Goal: Find contact information: Find contact information

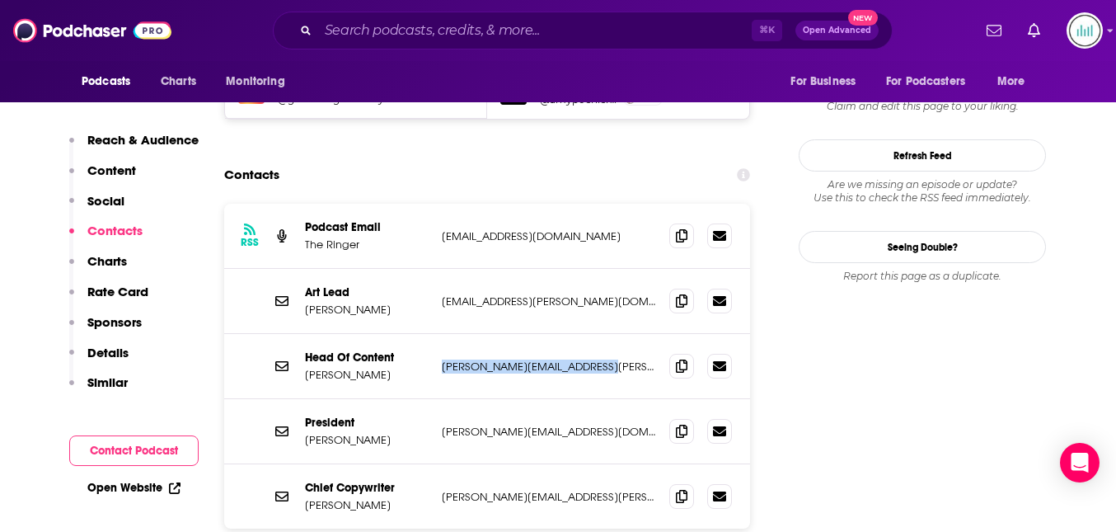
scroll to position [1489, 0]
click at [563, 229] on p "[EMAIL_ADDRESS][DOMAIN_NAME]" at bounding box center [549, 236] width 214 height 14
click at [600, 359] on p "[PERSON_NAME][EMAIL_ADDRESS][PERSON_NAME][DOMAIN_NAME]" at bounding box center [549, 366] width 214 height 14
drag, startPoint x: 600, startPoint y: 288, endPoint x: 437, endPoint y: 290, distance: 163.3
click at [437, 334] on div "Head Of Content [PERSON_NAME] [PERSON_NAME][EMAIL_ADDRESS][PERSON_NAME][DOMAIN_…" at bounding box center [487, 366] width 526 height 65
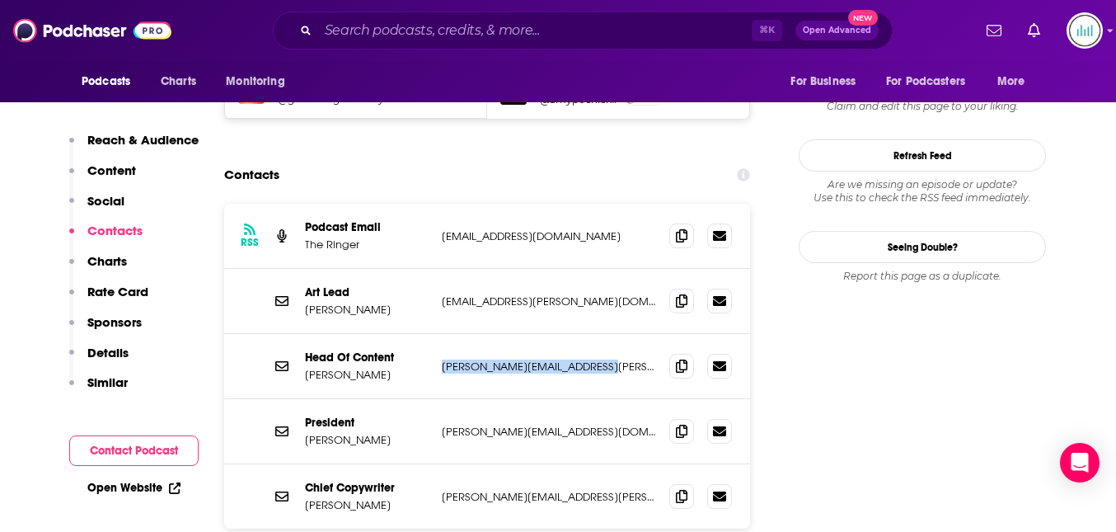
copy p "[PERSON_NAME][EMAIL_ADDRESS][PERSON_NAME][DOMAIN_NAME]"
click at [362, 37] on input "Search podcasts, credits, & more..." at bounding box center [535, 30] width 434 height 26
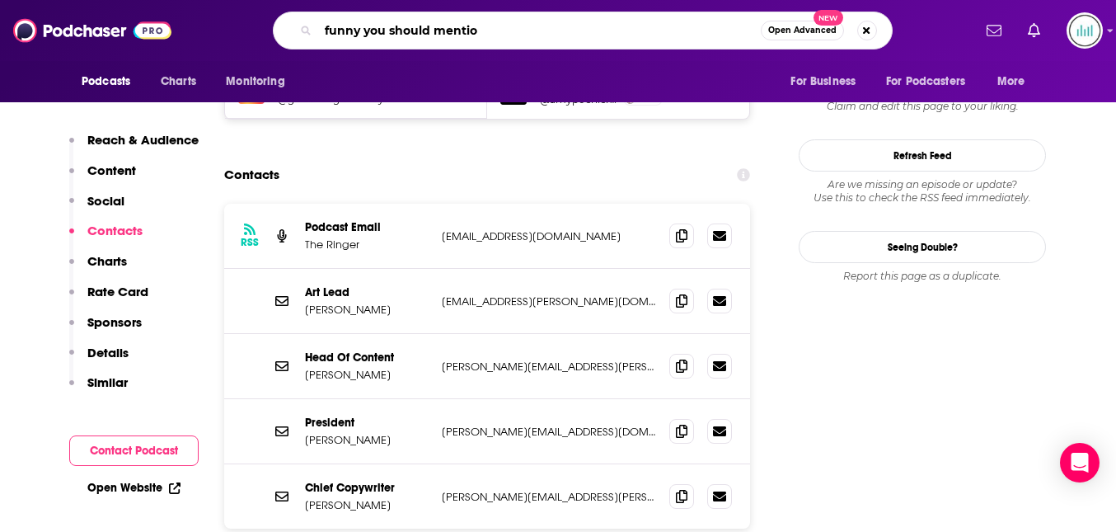
type input "funny you should mention"
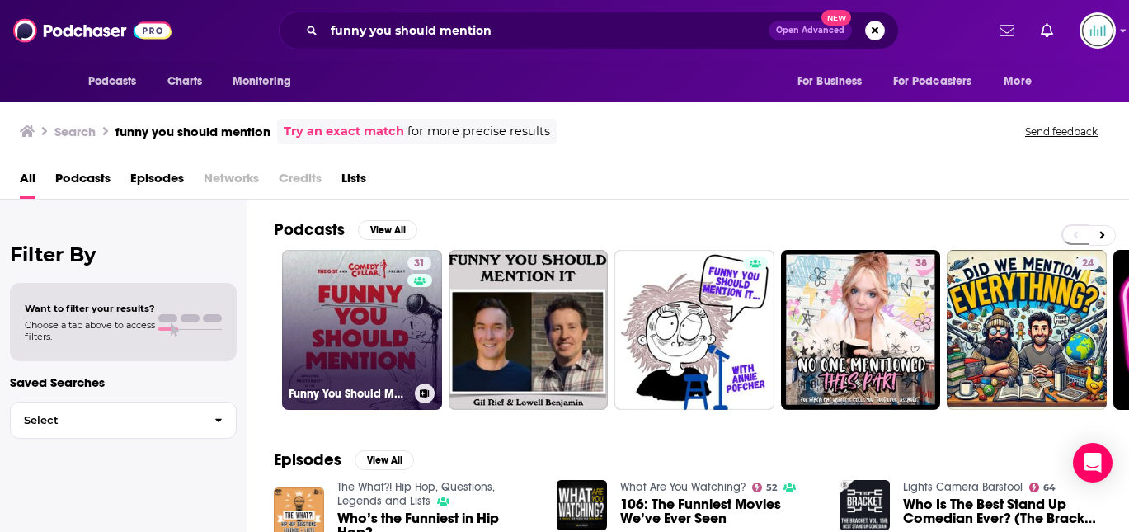
click at [360, 303] on link "31 Funny You Should Mention" at bounding box center [362, 330] width 160 height 160
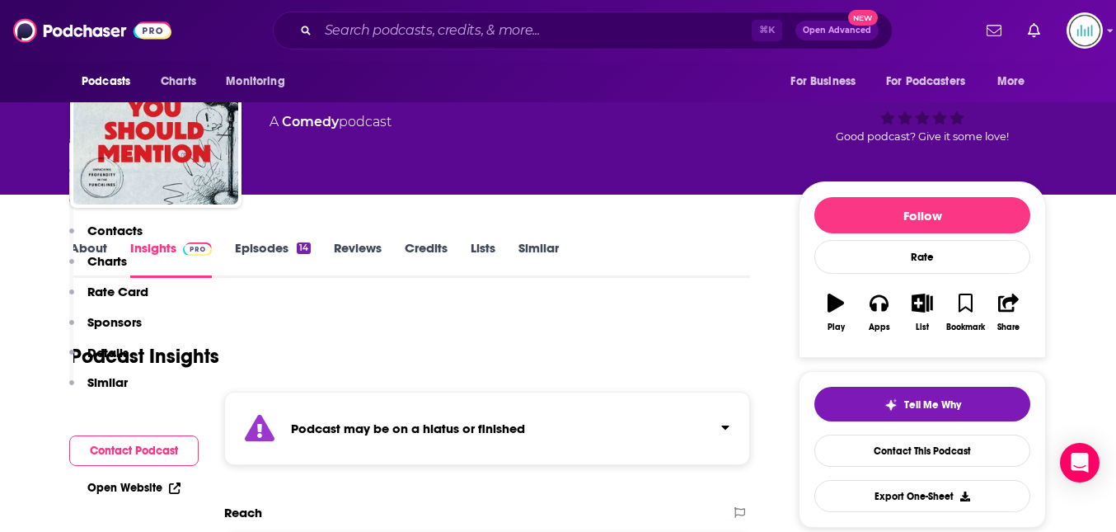
scroll to position [368, 0]
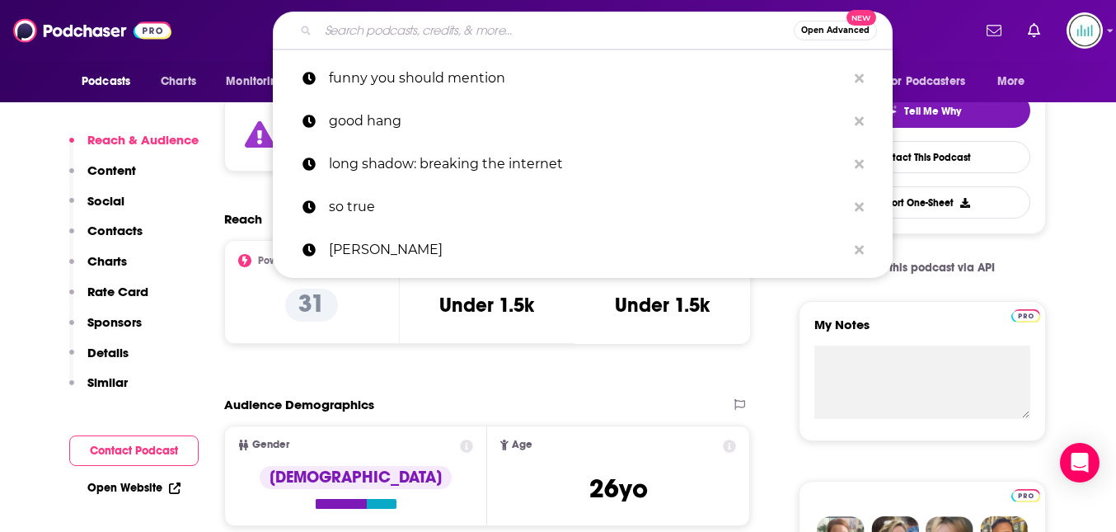
click at [349, 31] on input "Search podcasts, credits, & more..." at bounding box center [556, 30] width 476 height 26
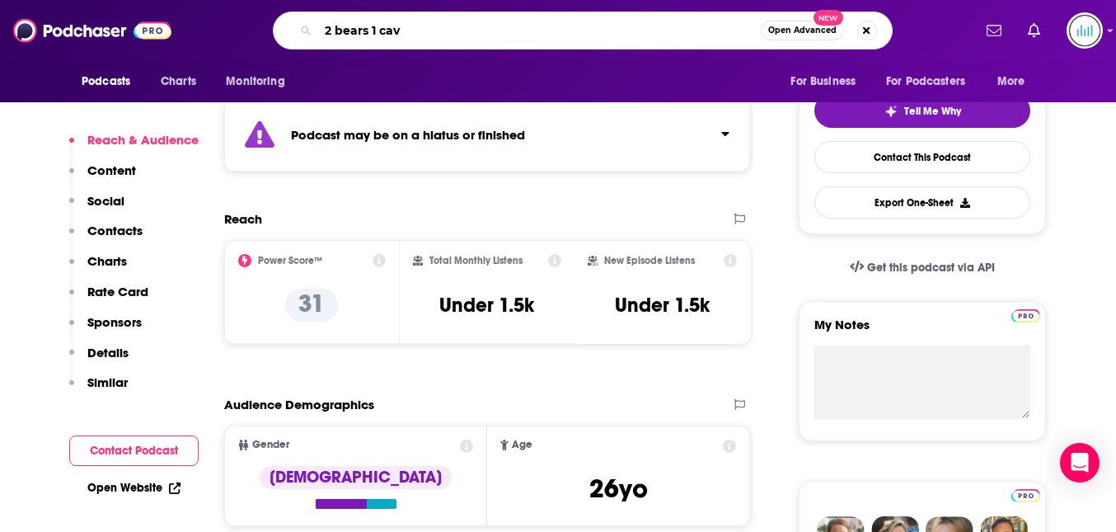
type input "2 bears 1 cave"
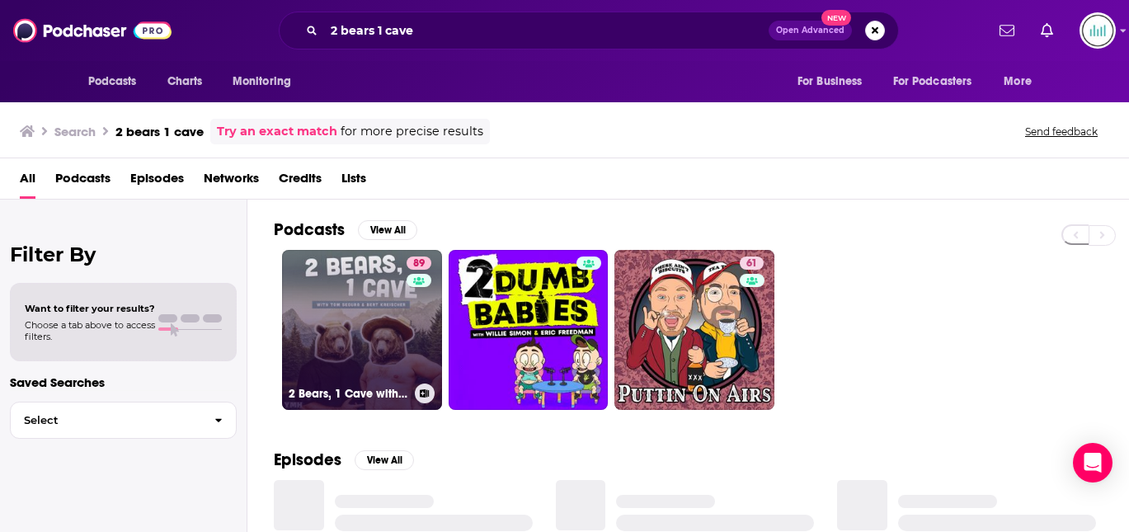
click at [391, 320] on link "89 2 Bears, 1 Cave with [PERSON_NAME] & [PERSON_NAME]" at bounding box center [362, 330] width 160 height 160
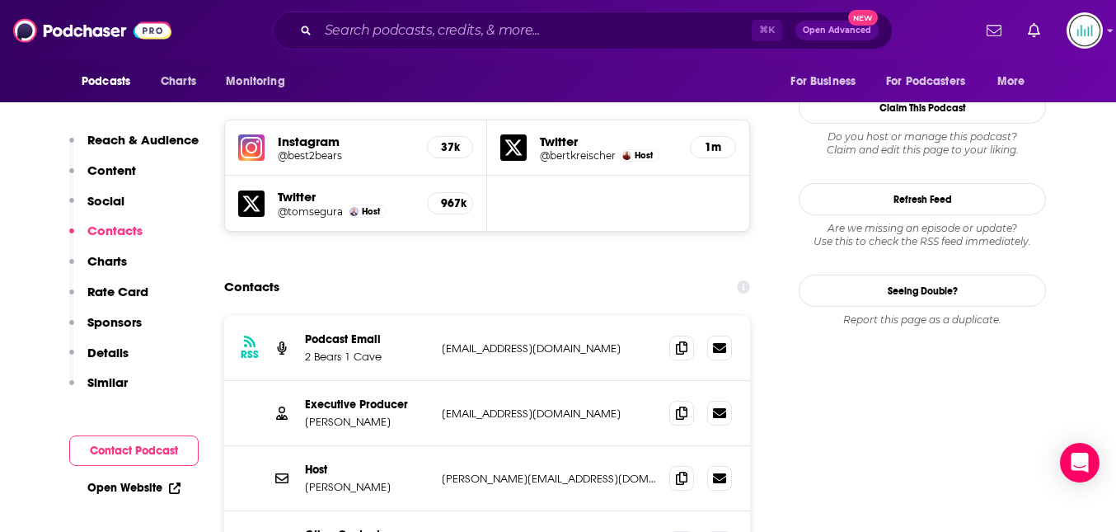
scroll to position [1501, 0]
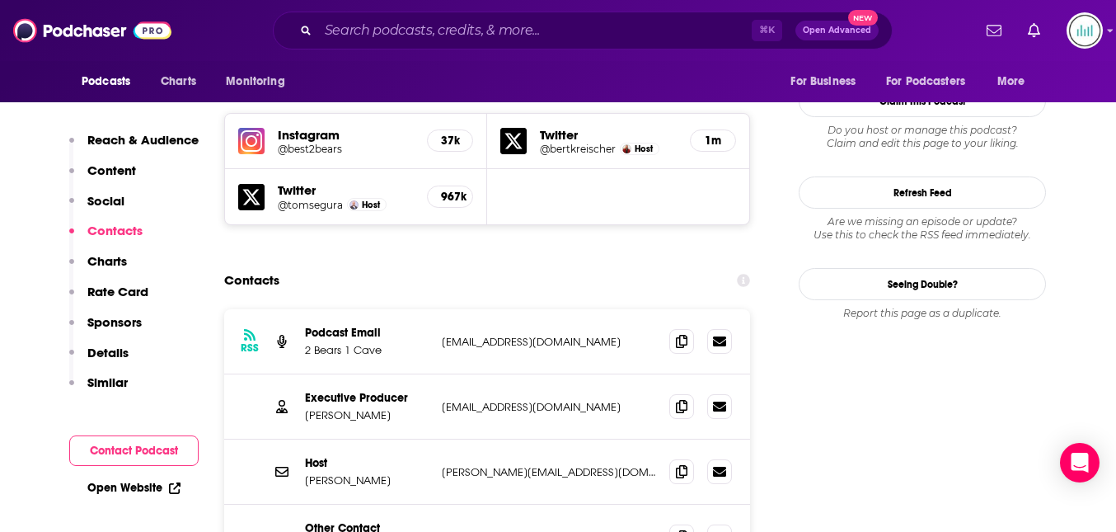
click at [106, 346] on p "Details" at bounding box center [107, 353] width 41 height 16
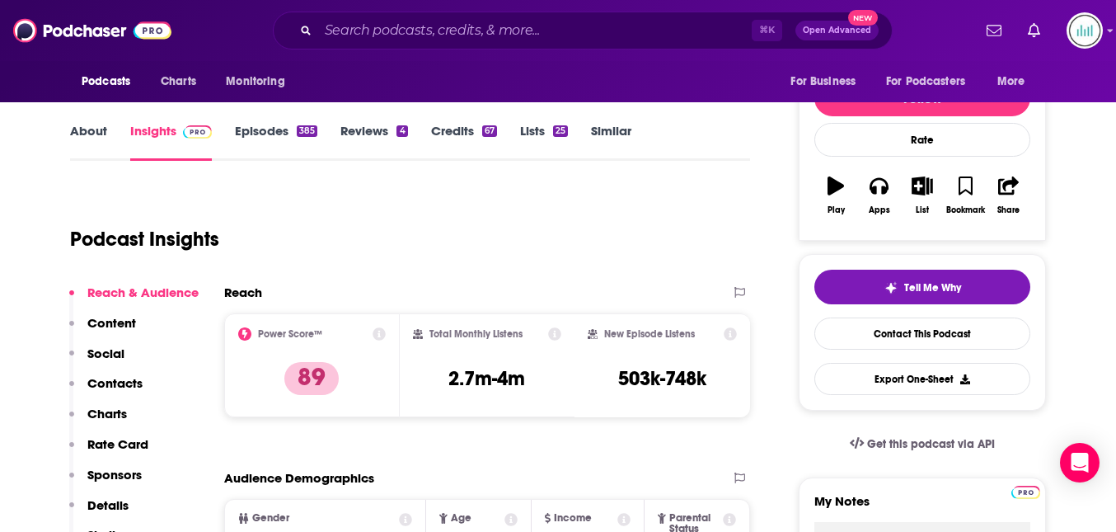
scroll to position [189, 0]
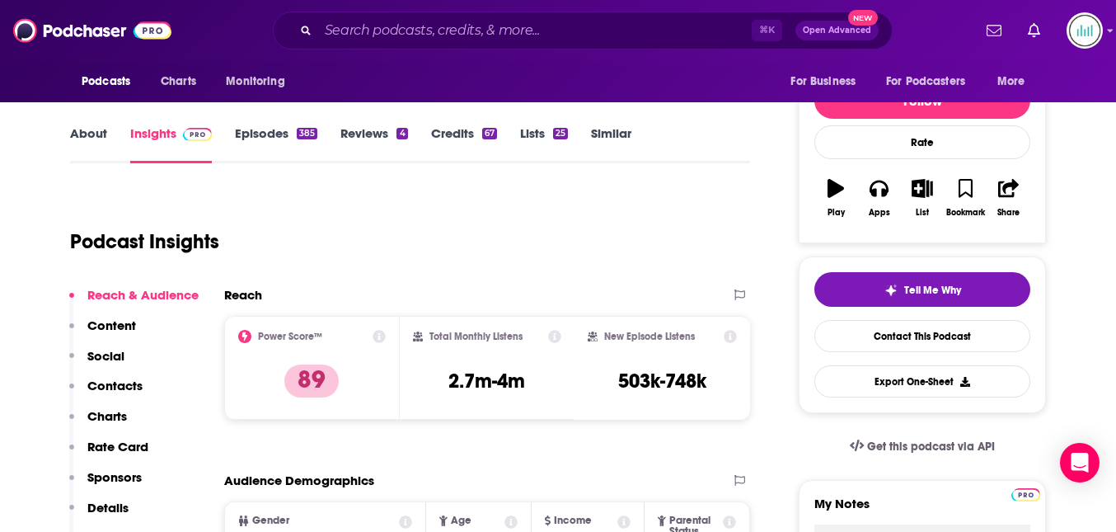
click at [119, 378] on p "Contacts" at bounding box center [114, 386] width 55 height 16
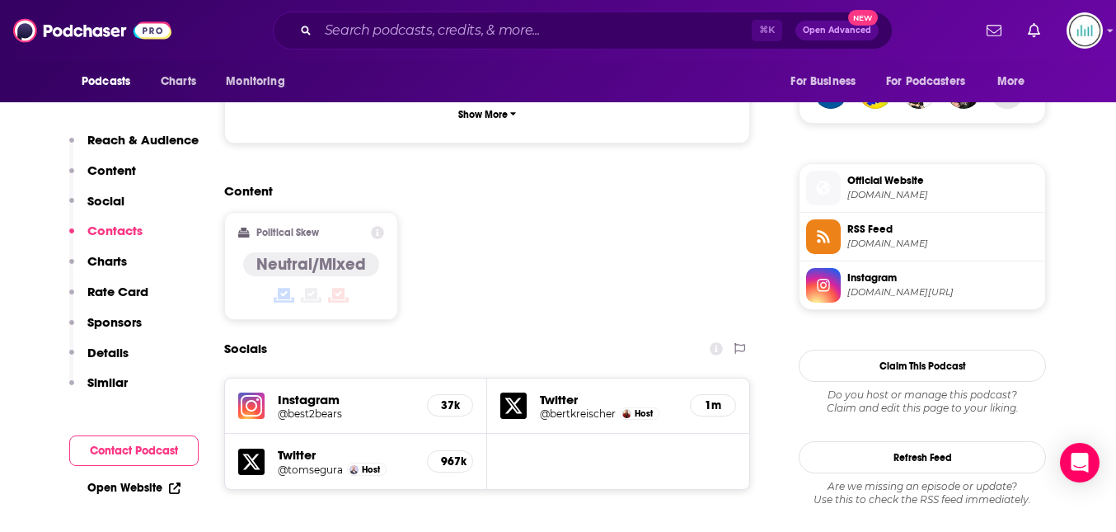
scroll to position [1438, 0]
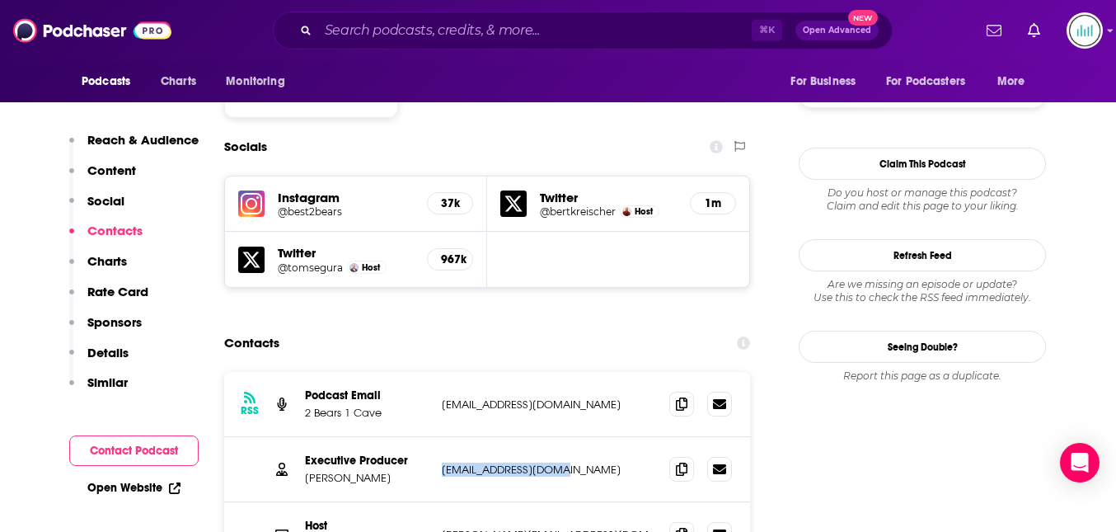
drag, startPoint x: 568, startPoint y: 372, endPoint x: 439, endPoint y: 369, distance: 129.5
click at [439, 437] on div "Executive Producer [PERSON_NAME] [EMAIL_ADDRESS][DOMAIN_NAME] [EMAIL_ADDRESS][D…" at bounding box center [487, 469] width 526 height 65
copy p "[EMAIL_ADDRESS][DOMAIN_NAME]"
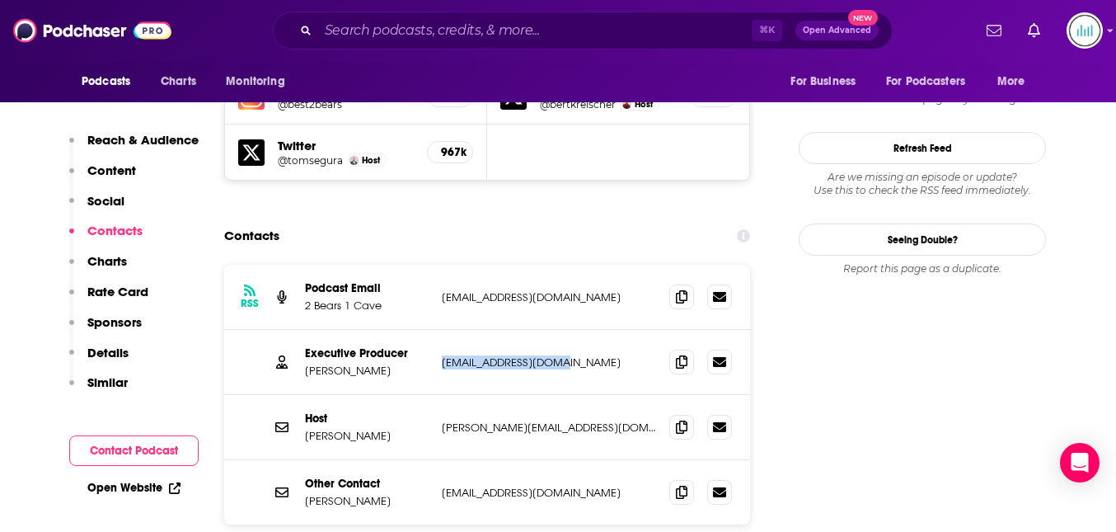
scroll to position [1548, 0]
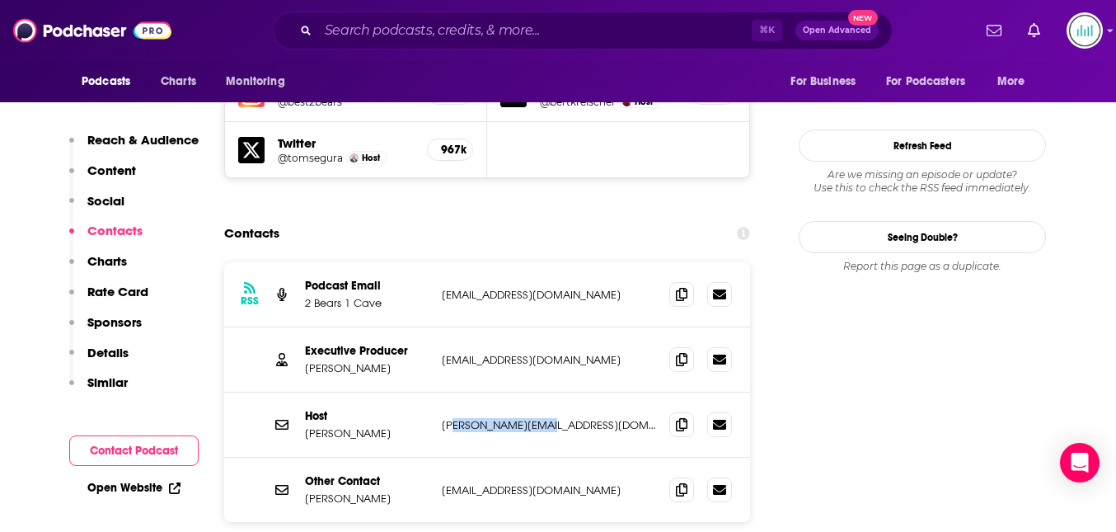
drag, startPoint x: 557, startPoint y: 326, endPoint x: 453, endPoint y: 322, distance: 103.1
click at [453, 418] on p "[PERSON_NAME][EMAIL_ADDRESS][DOMAIN_NAME]" at bounding box center [549, 425] width 214 height 14
copy p "m@[DOMAIN_NAME]"
click at [354, 24] on input "Search podcasts, credits, & more..." at bounding box center [535, 30] width 434 height 26
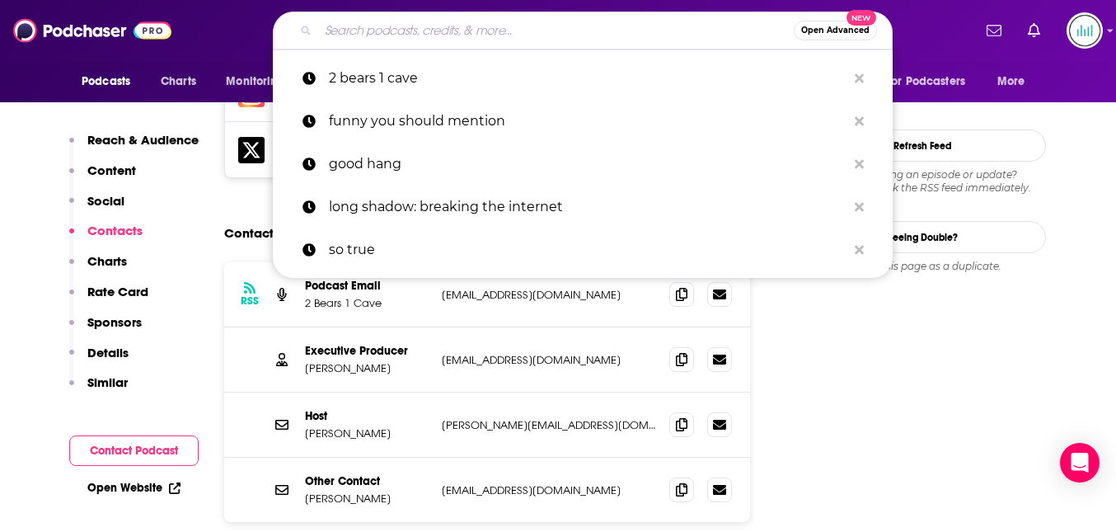
paste input "[PERSON_NAME] and [PERSON_NAME]'s Secret Podcast"
type input "[PERSON_NAME] and [PERSON_NAME]'s Secret Podcast"
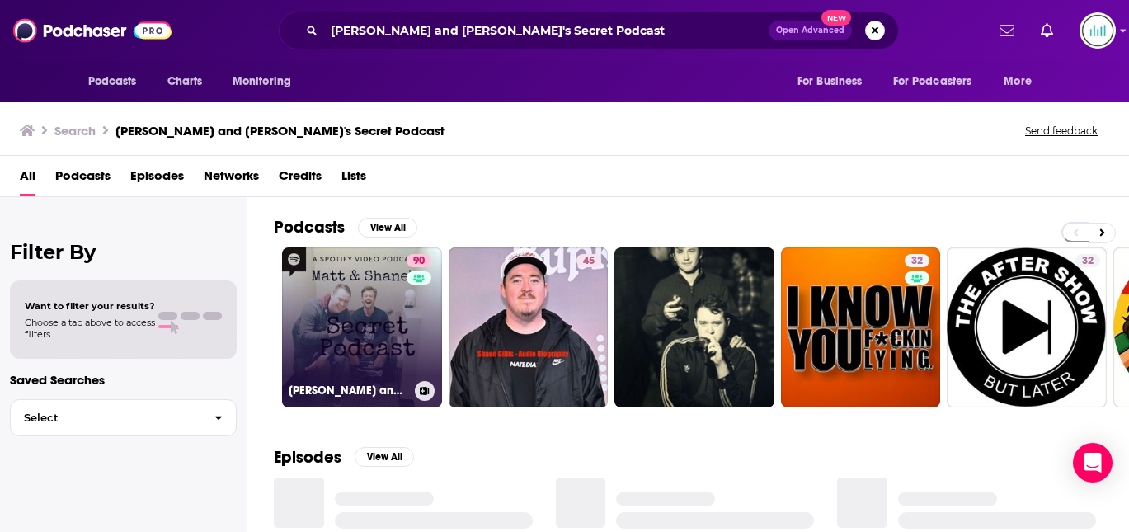
click at [368, 265] on link "90 [PERSON_NAME] and [PERSON_NAME]'s Secret Podcast" at bounding box center [362, 327] width 160 height 160
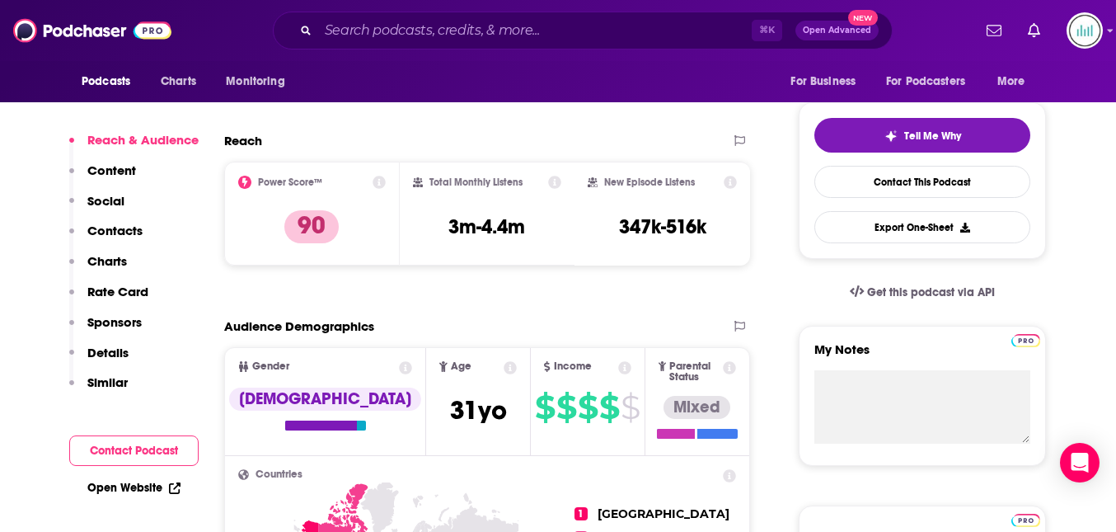
scroll to position [355, 0]
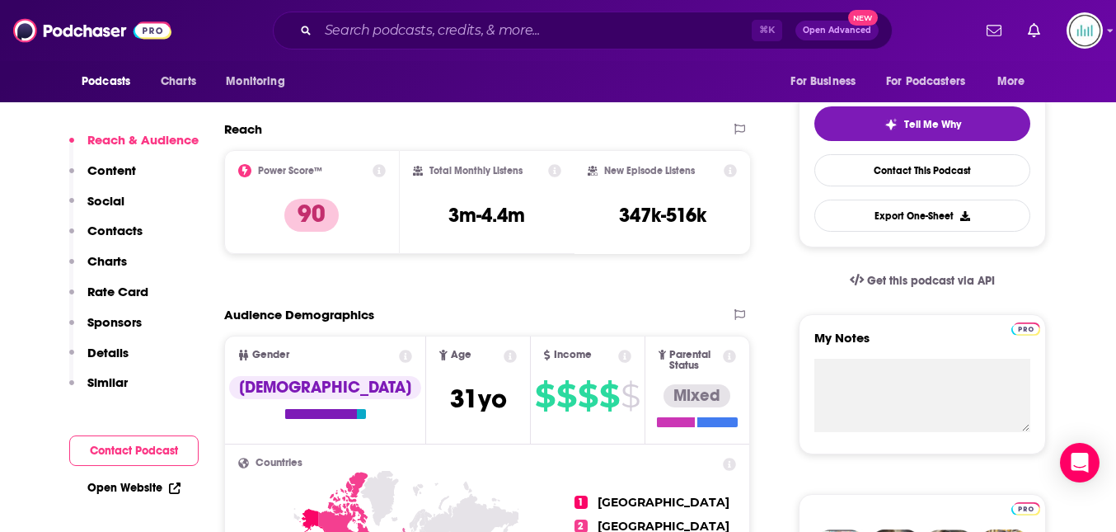
click at [124, 232] on p "Contacts" at bounding box center [114, 231] width 55 height 16
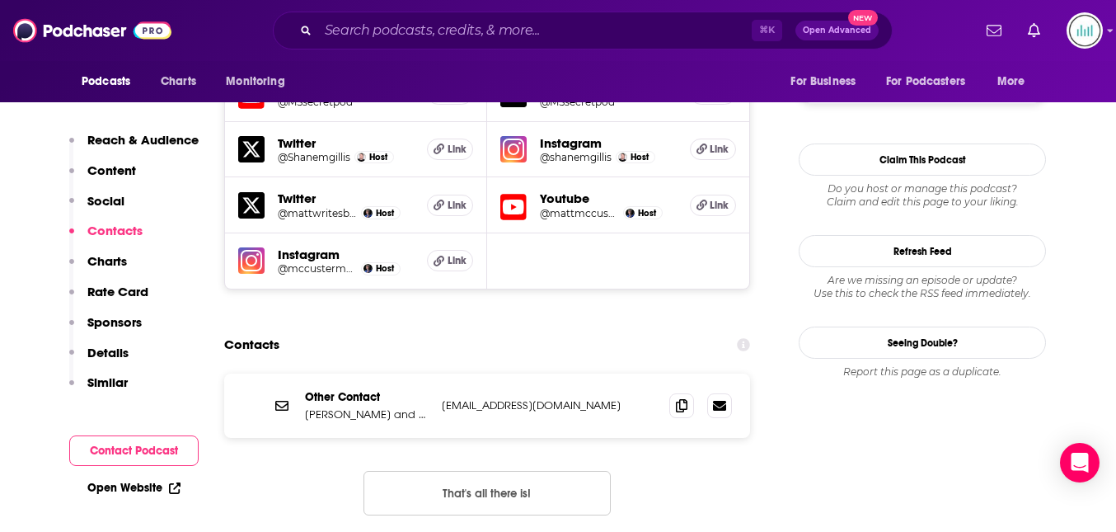
scroll to position [1494, 0]
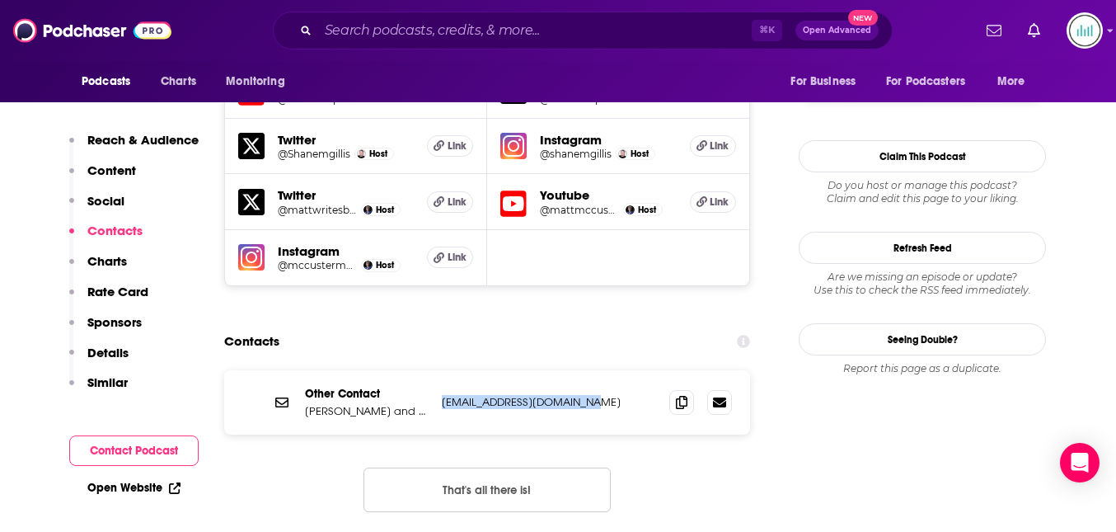
drag, startPoint x: 593, startPoint y: 303, endPoint x: 443, endPoint y: 309, distance: 150.2
click at [443, 395] on p "[EMAIL_ADDRESS][DOMAIN_NAME]" at bounding box center [549, 402] width 214 height 14
copy p "[EMAIL_ADDRESS][DOMAIN_NAME]"
